Goal: Navigation & Orientation: Find specific page/section

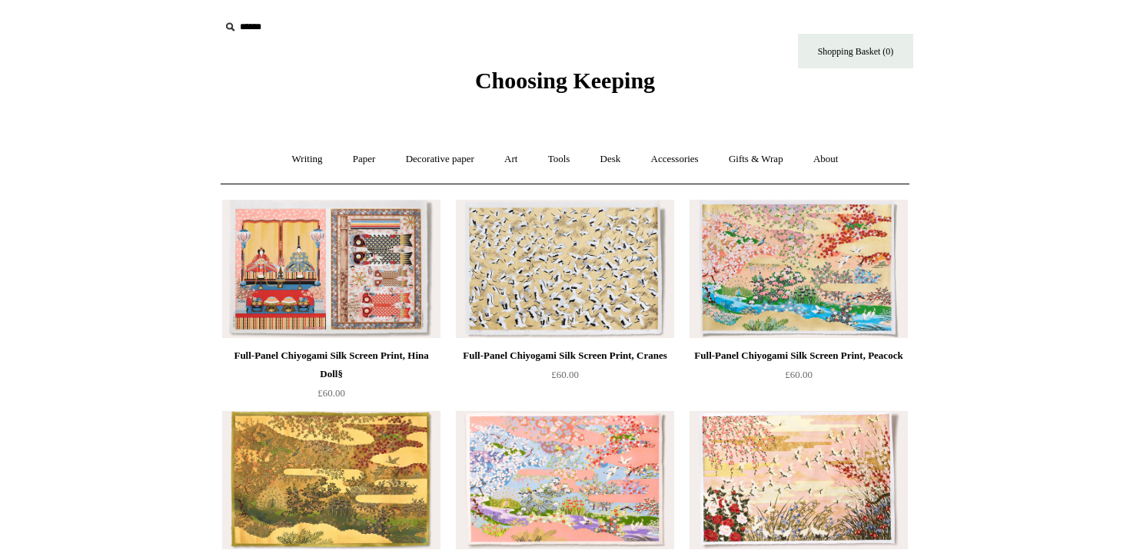
click at [612, 77] on span "Choosing Keeping" at bounding box center [565, 80] width 180 height 25
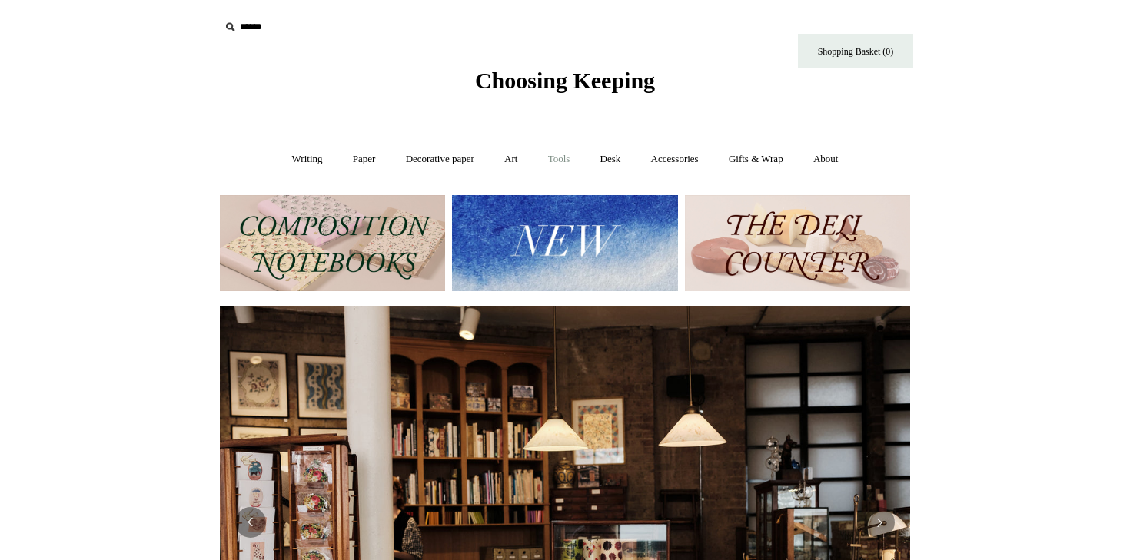
click at [548, 148] on link "Tools +" at bounding box center [559, 159] width 50 height 41
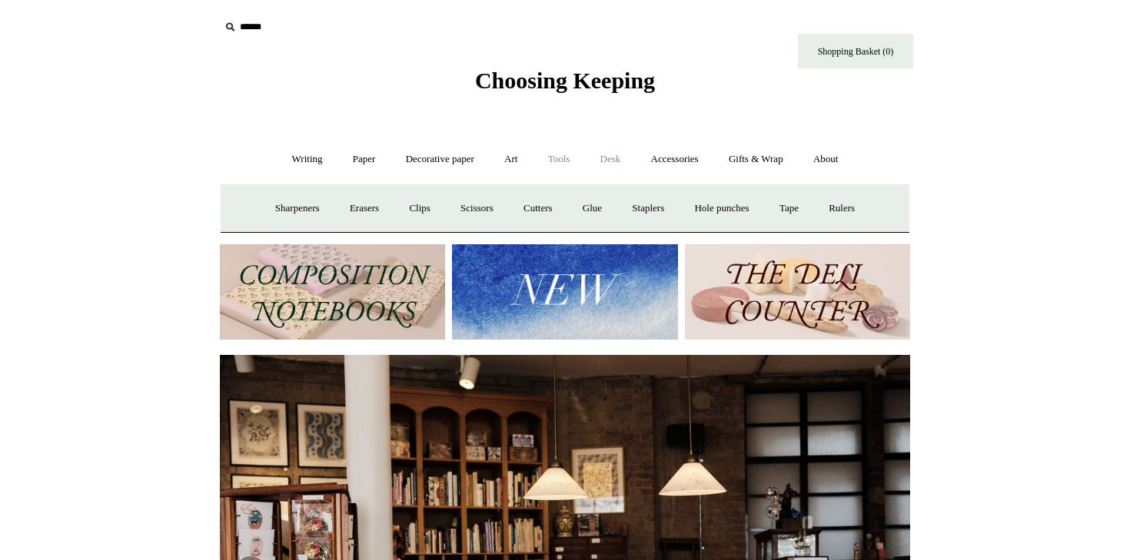
click at [620, 158] on link "Desk +" at bounding box center [610, 159] width 48 height 41
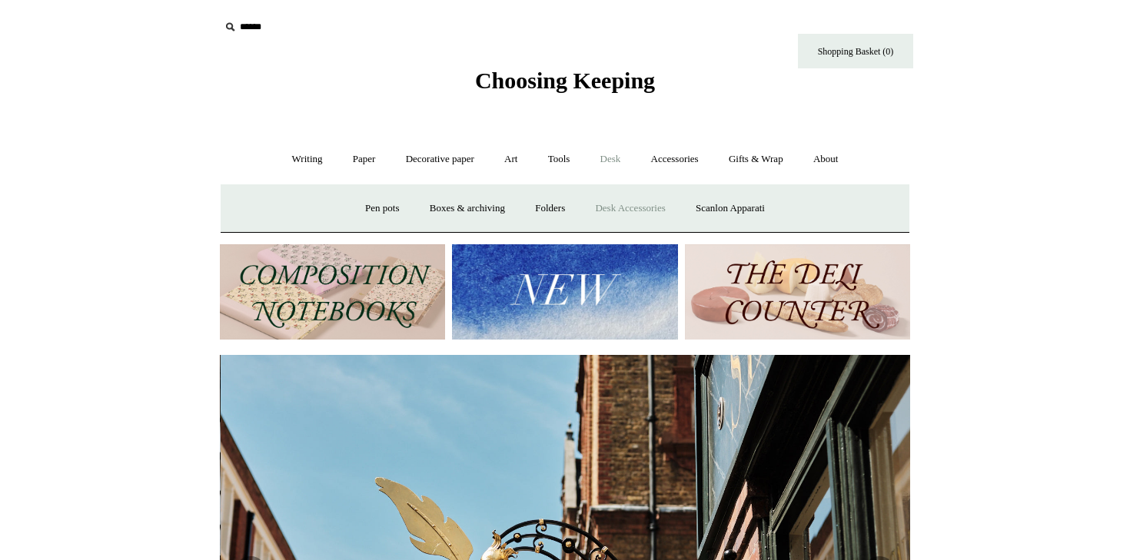
scroll to position [0, 690]
click at [609, 208] on link "Desk Accessories" at bounding box center [630, 208] width 98 height 41
